Goal: Task Accomplishment & Management: Use online tool/utility

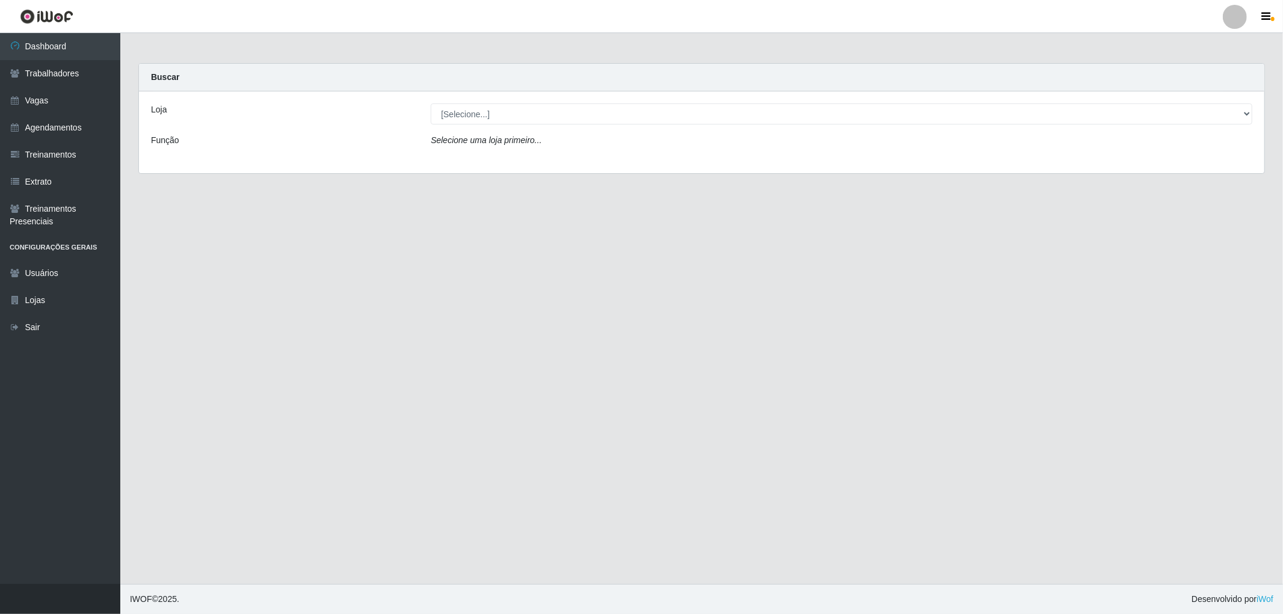
select select "322"
click at [431, 103] on select "[Selecione...] The Pow Pizzaria Delivery - [GEOGRAPHIC_DATA]" at bounding box center [842, 113] width 822 height 21
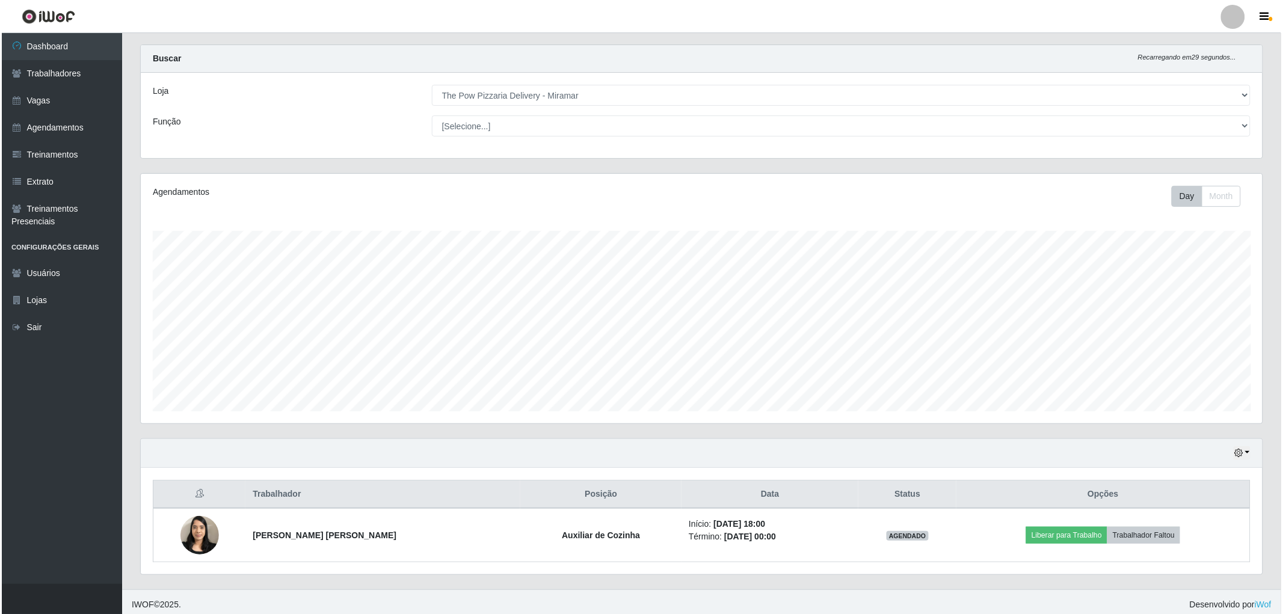
scroll to position [24, 0]
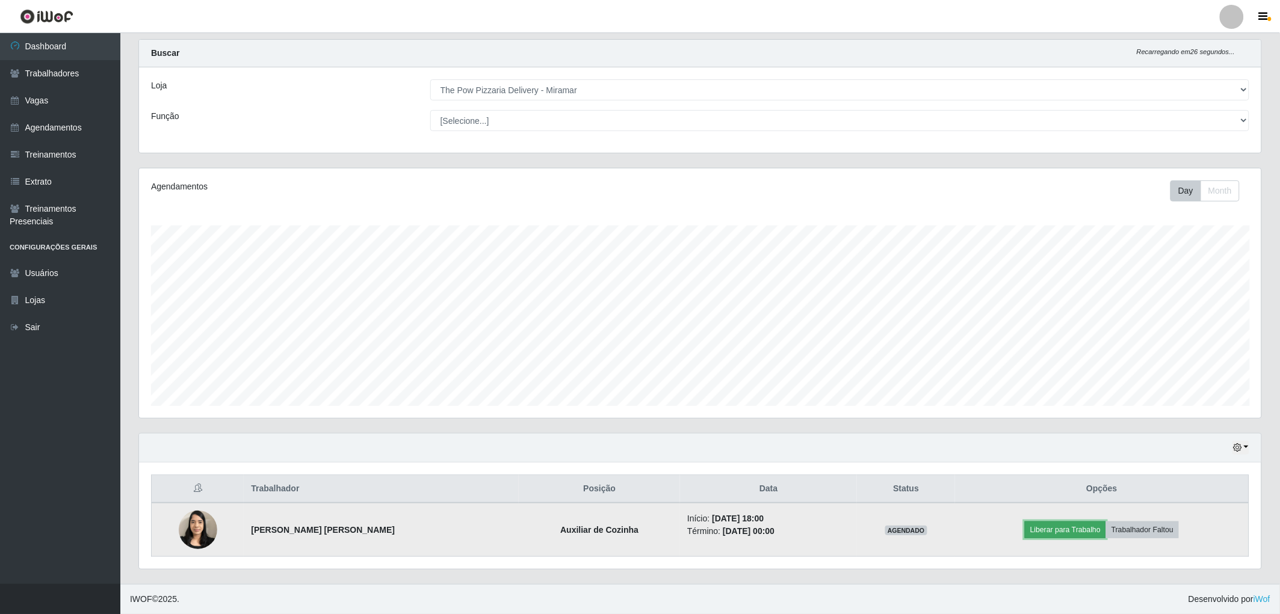
click at [1065, 531] on button "Liberar para Trabalho" at bounding box center [1065, 530] width 81 height 17
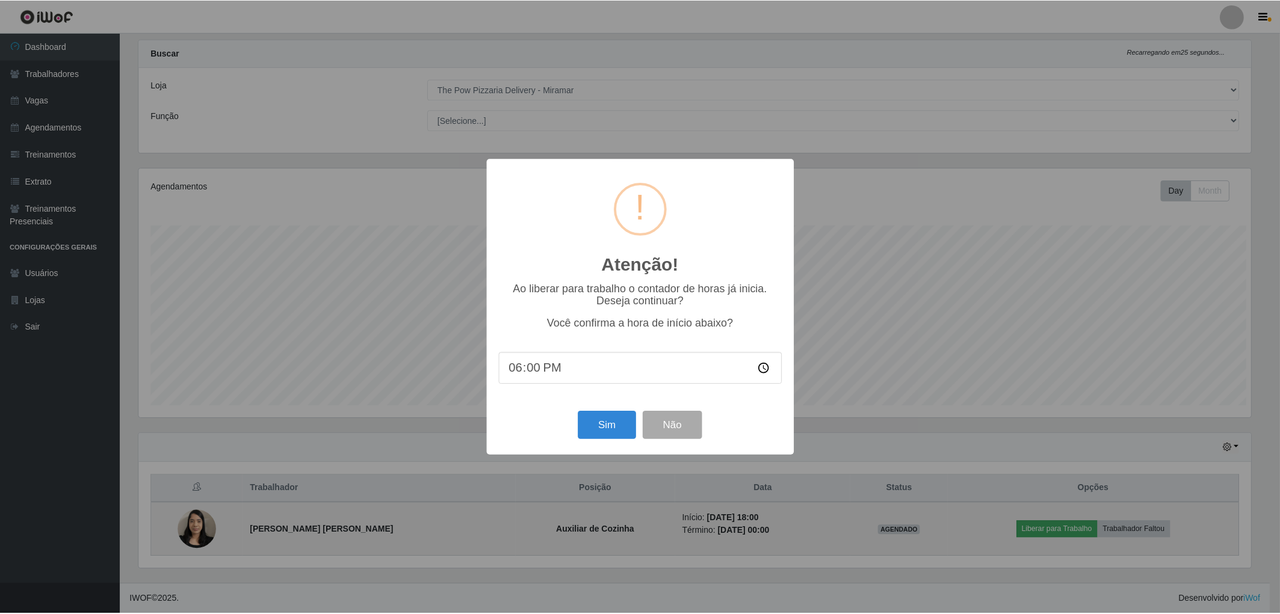
scroll to position [249, 1115]
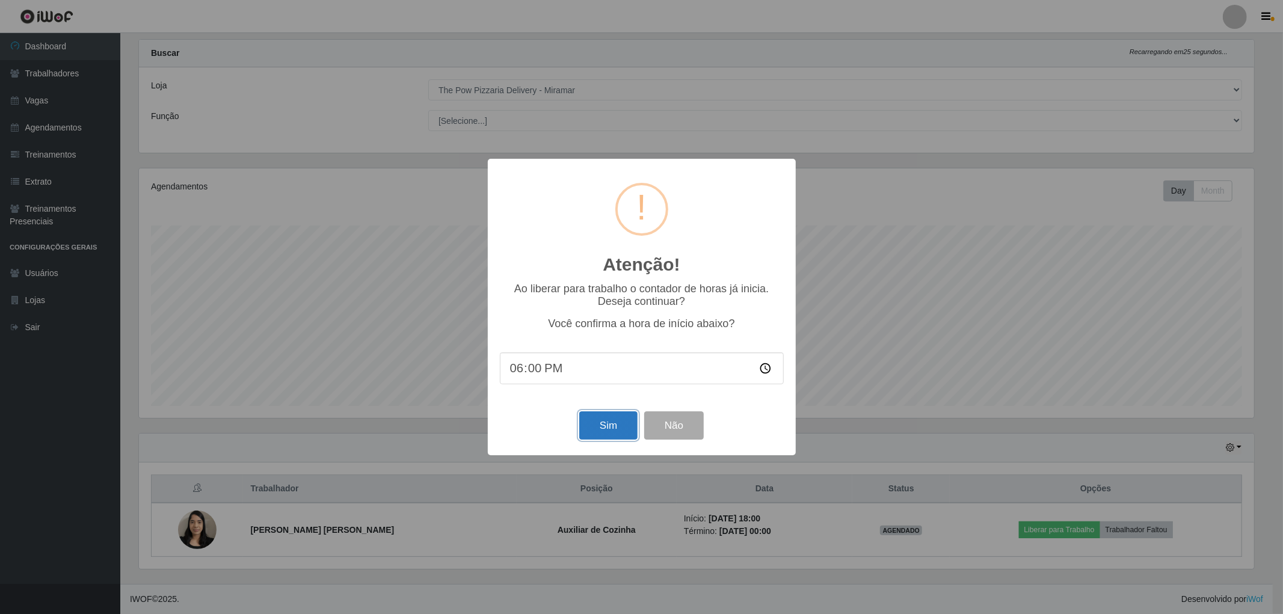
click at [622, 428] on button "Sim" at bounding box center [608, 426] width 58 height 28
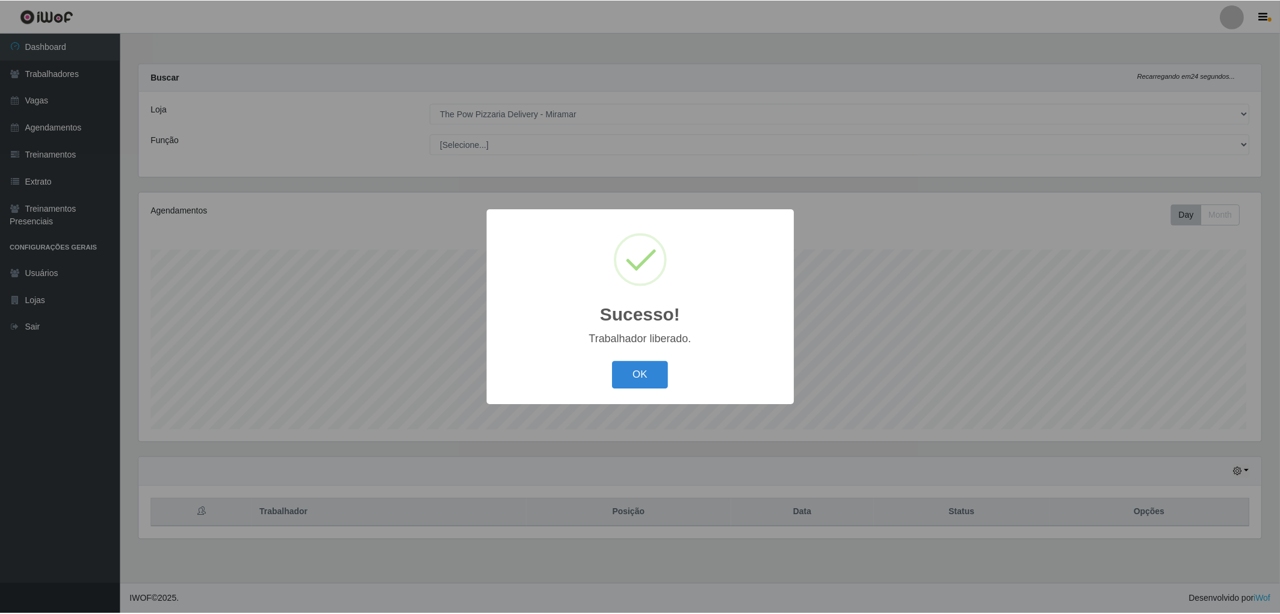
scroll to position [249, 1126]
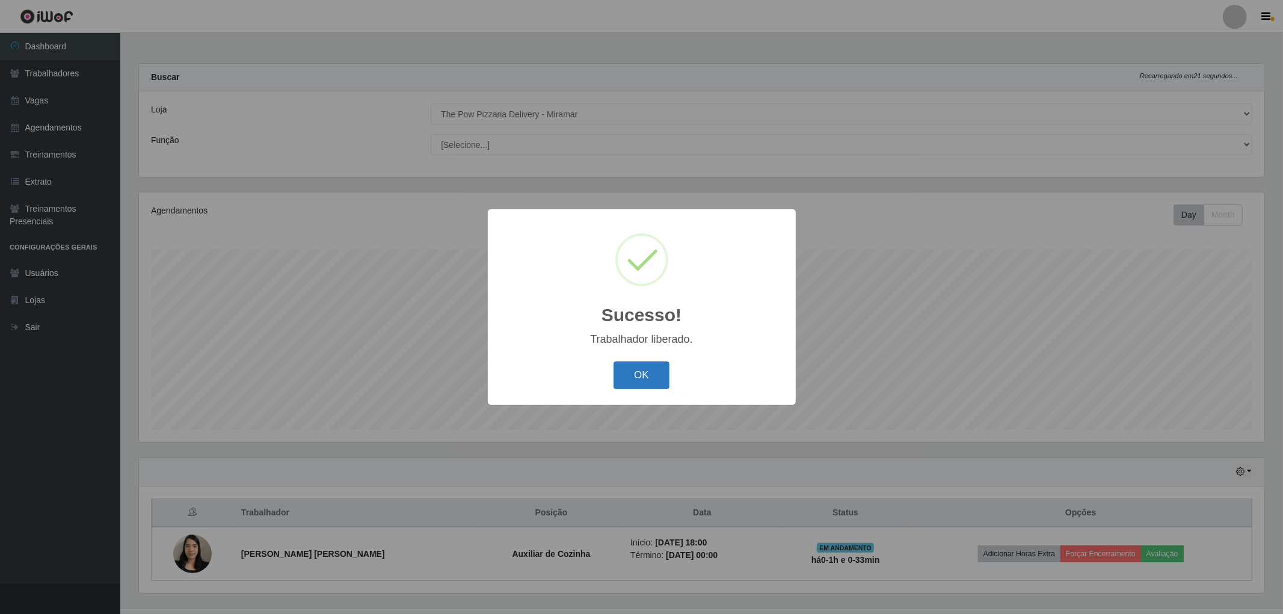
click at [635, 374] on button "OK" at bounding box center [642, 376] width 56 height 28
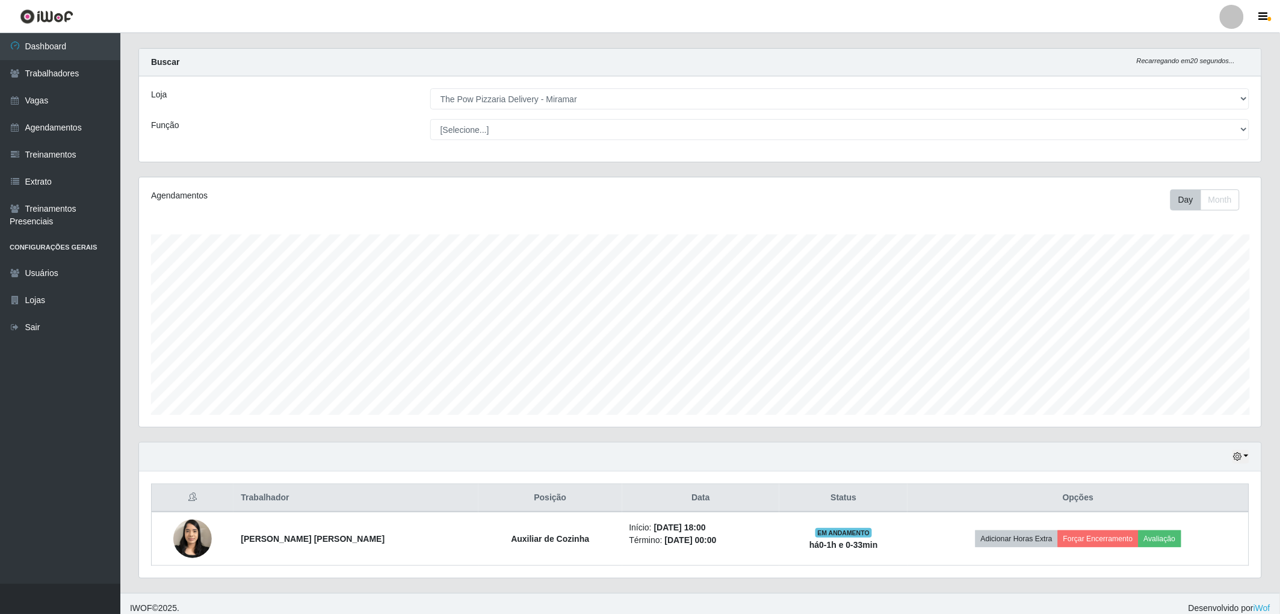
scroll to position [24, 0]
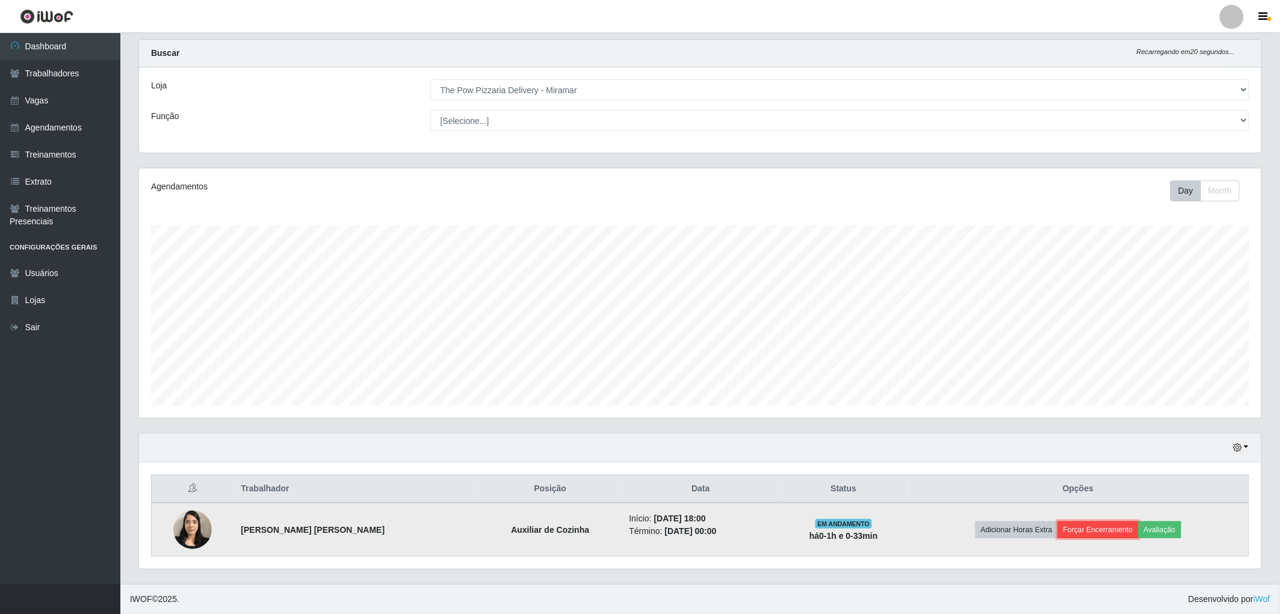
click at [1085, 525] on button "Forçar Encerramento" at bounding box center [1098, 530] width 81 height 17
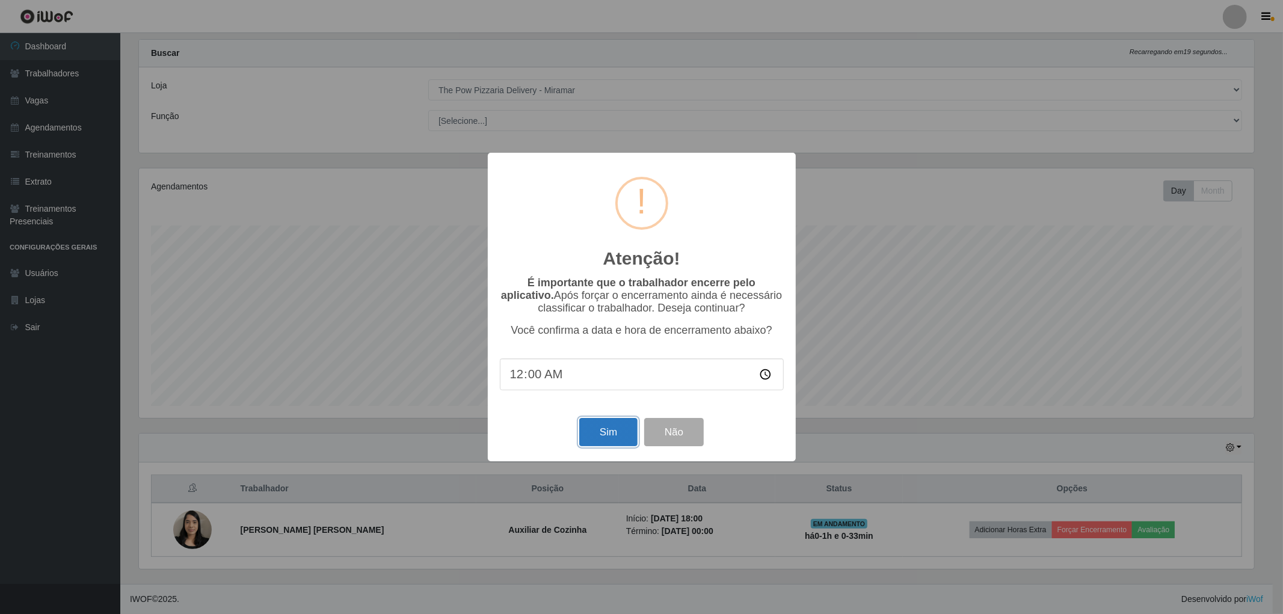
click at [598, 434] on button "Sim" at bounding box center [608, 432] width 58 height 28
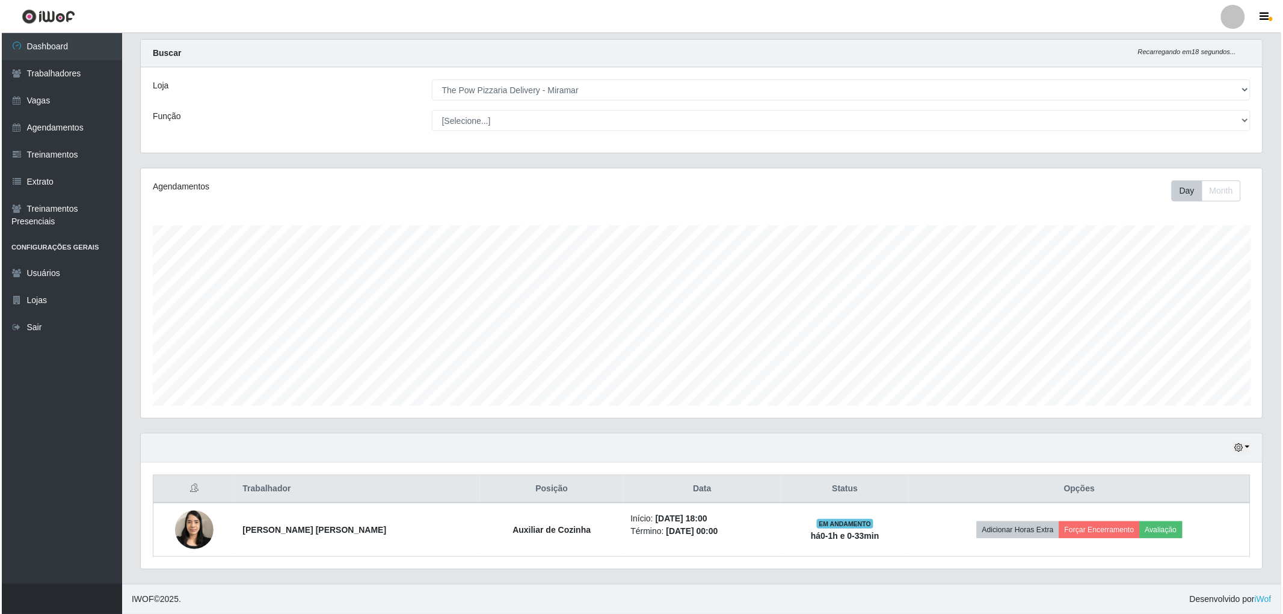
scroll to position [249, 1126]
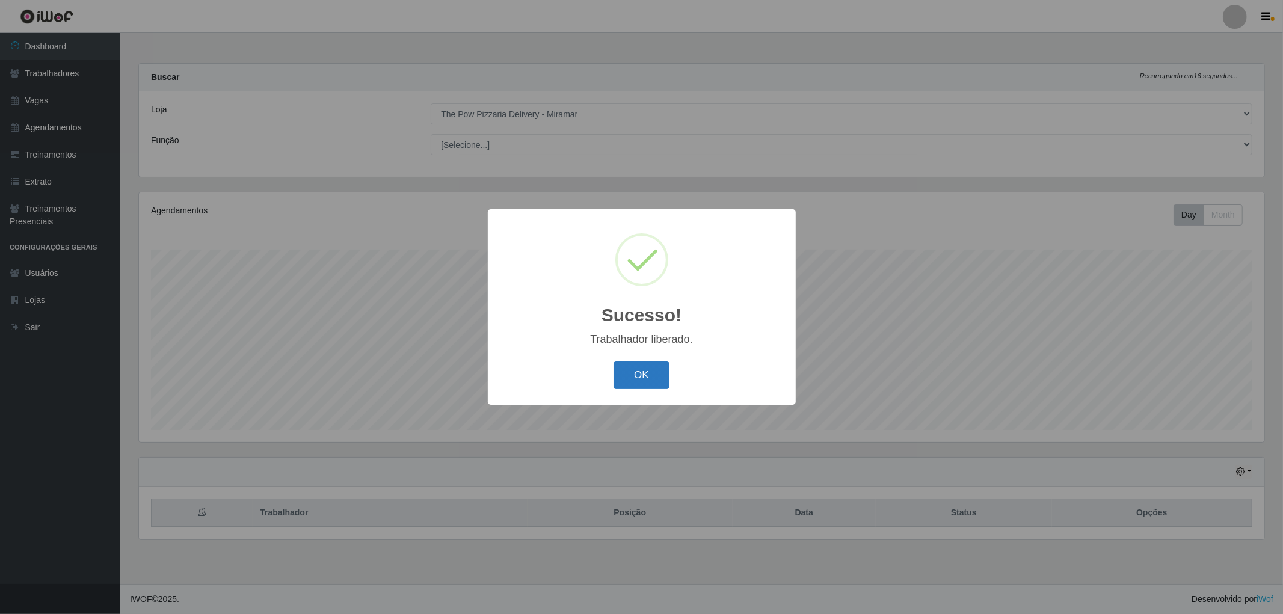
click at [638, 367] on button "OK" at bounding box center [642, 376] width 56 height 28
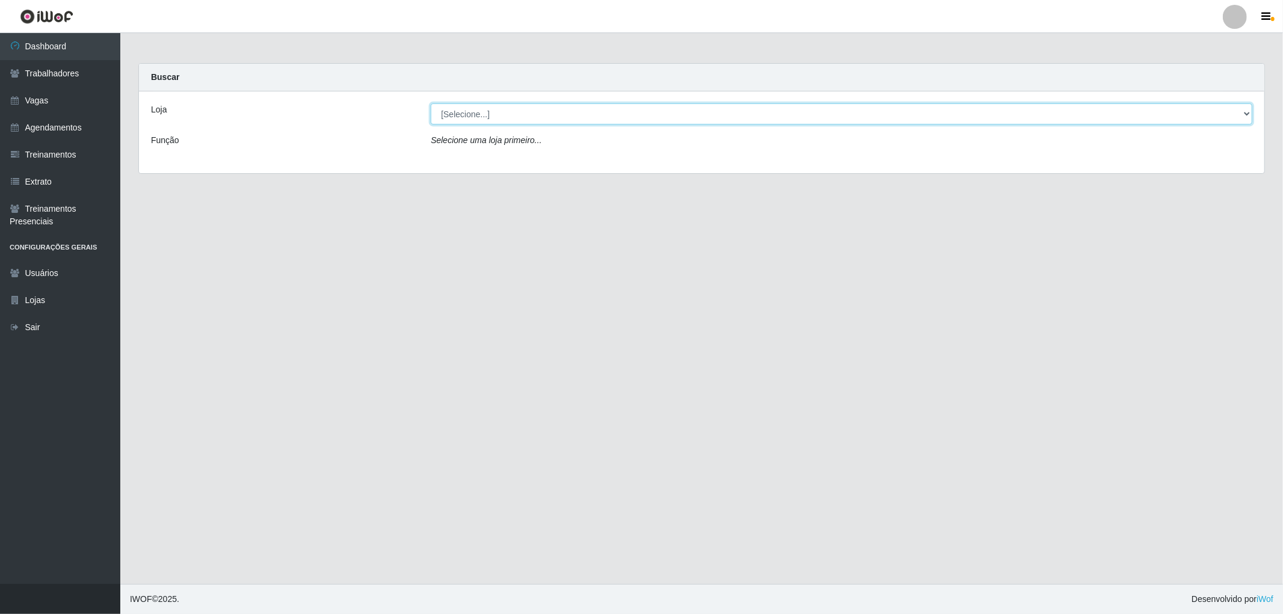
click at [534, 114] on select "[Selecione...] The Pow Pizzaria Delivery - [GEOGRAPHIC_DATA]" at bounding box center [842, 113] width 822 height 21
select select "322"
click at [431, 103] on select "[Selecione...] The Pow Pizzaria Delivery - [GEOGRAPHIC_DATA]" at bounding box center [842, 113] width 822 height 21
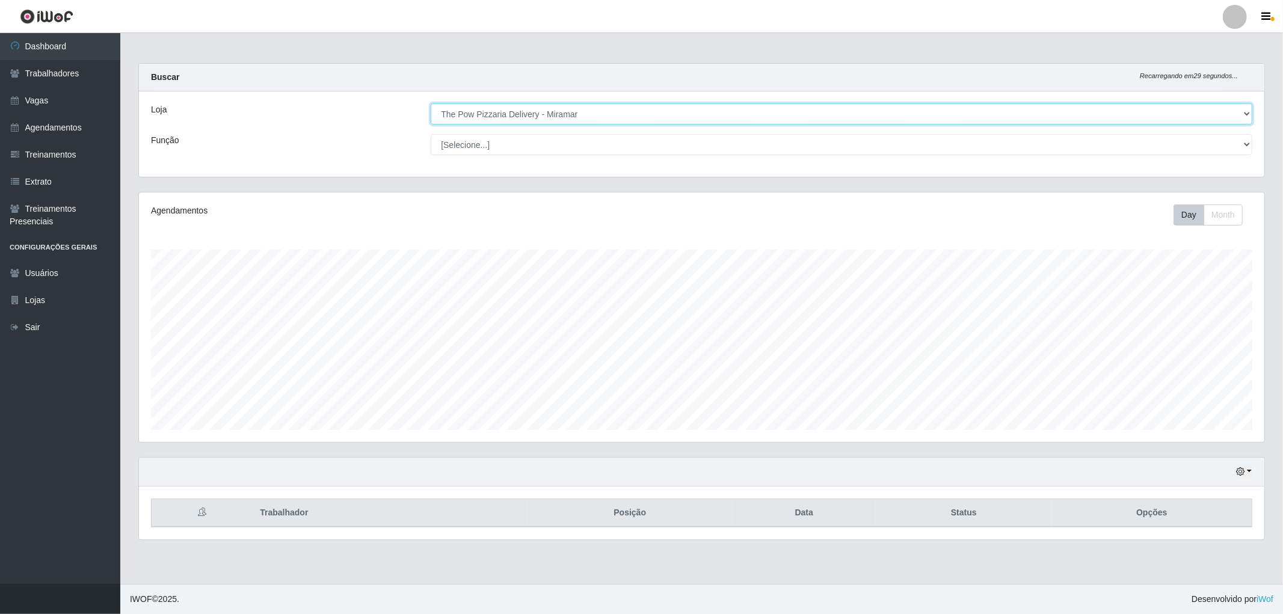
scroll to position [249, 1126]
